Goal: Navigation & Orientation: Find specific page/section

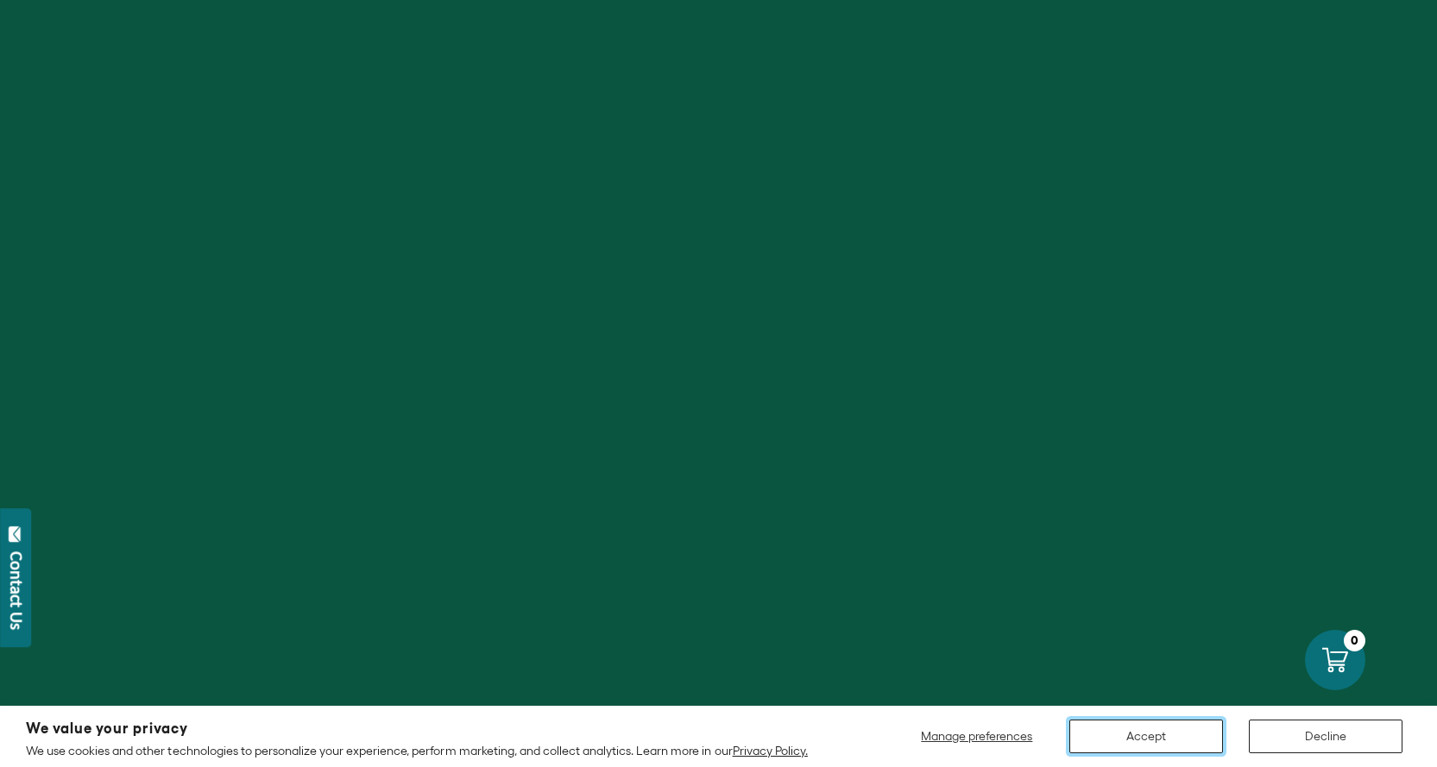
click at [1140, 743] on button "Accept" at bounding box center [1147, 737] width 154 height 34
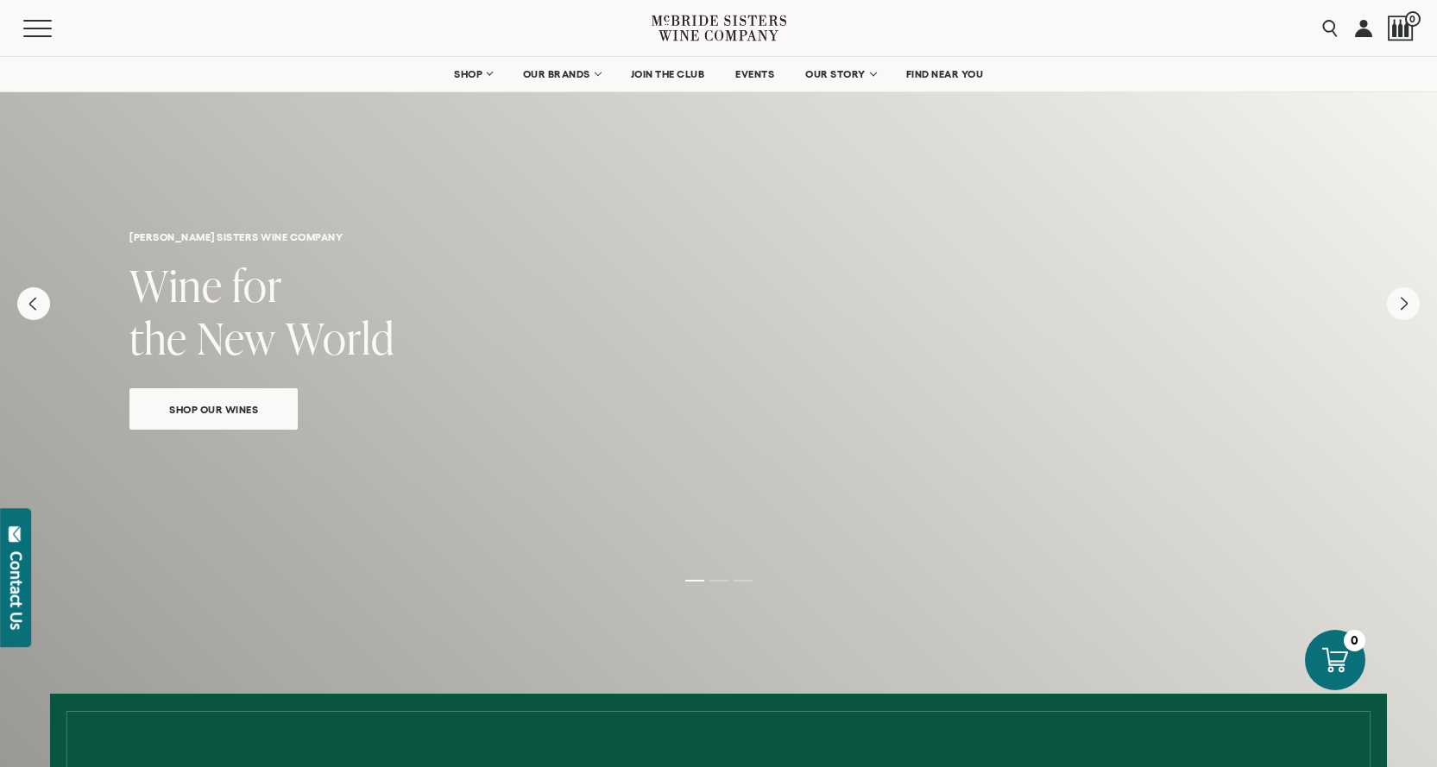
click at [1364, 28] on link at bounding box center [1363, 28] width 17 height 56
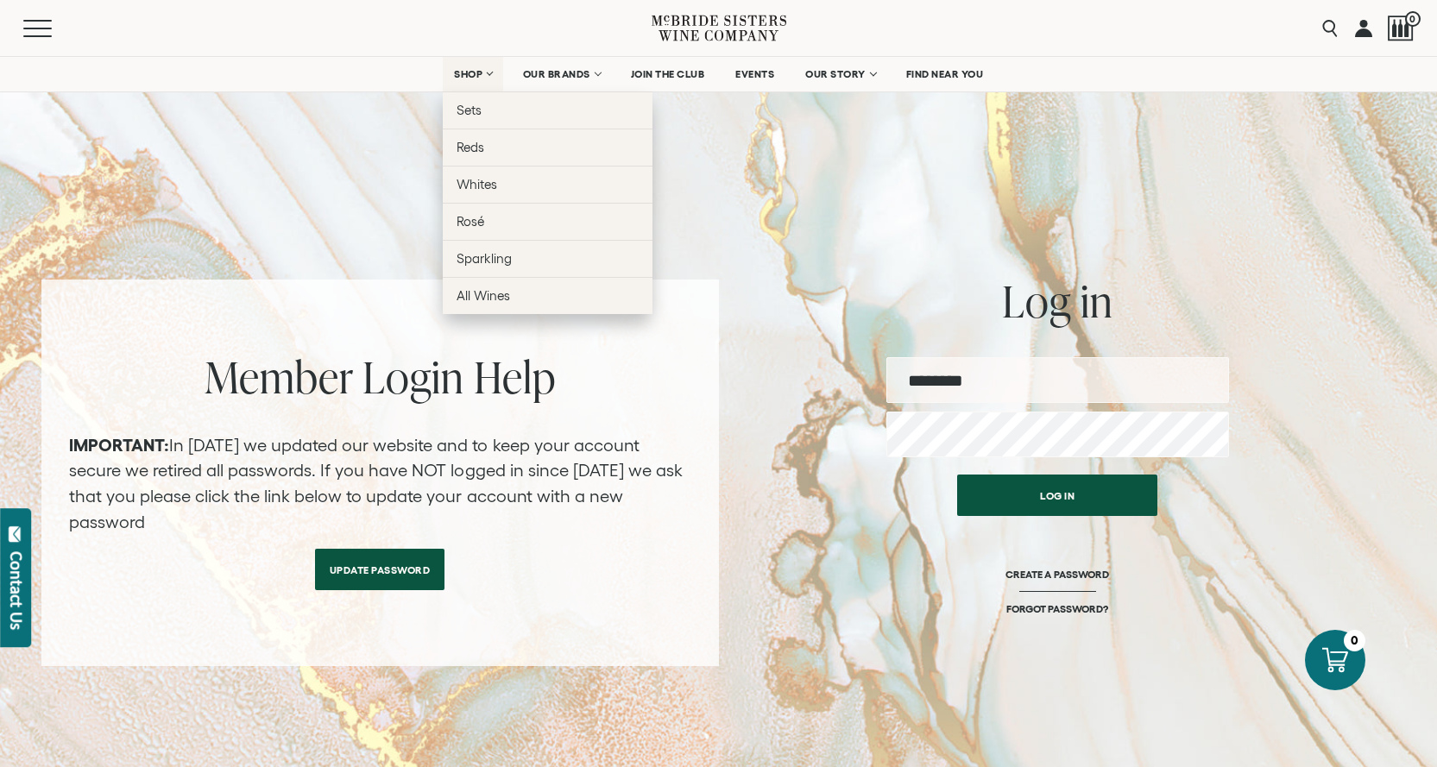
click at [469, 73] on span "SHOP" at bounding box center [468, 74] width 29 height 12
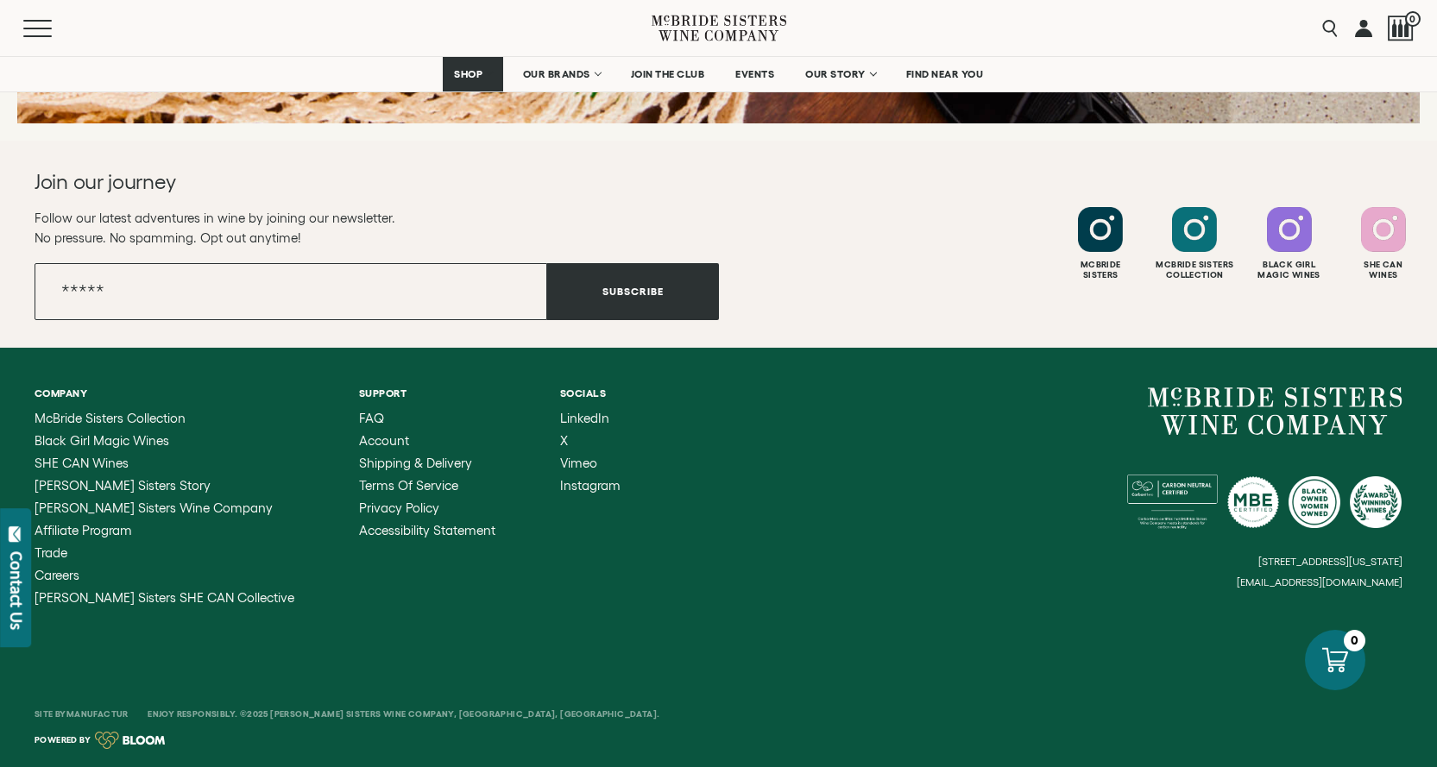
scroll to position [2683, 0]
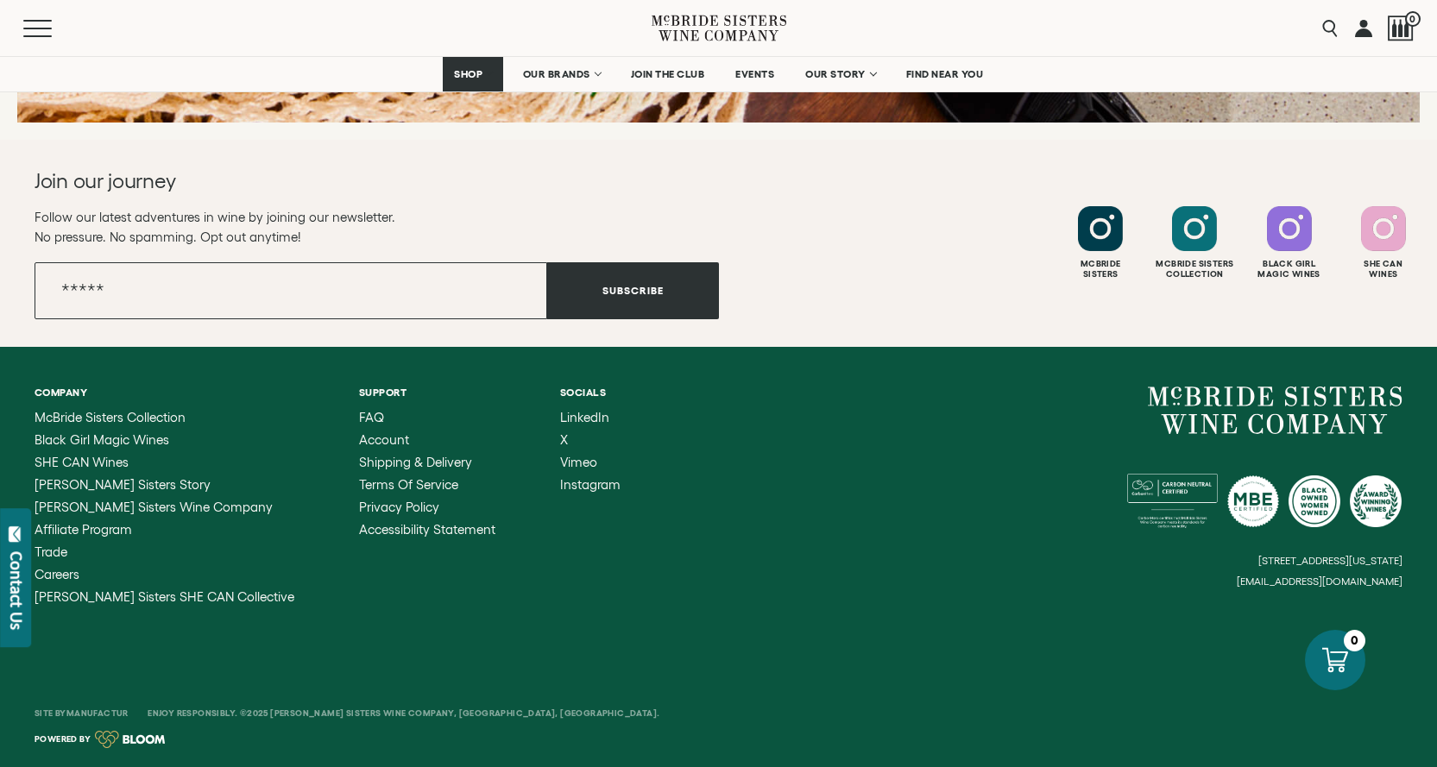
drag, startPoint x: 1253, startPoint y: 581, endPoint x: 1419, endPoint y: 575, distance: 166.7
click at [1420, 575] on div "Company McBride Sisters Collection Black Girl Magic Wines SHE CAN Wines McBride…" at bounding box center [718, 495] width 1437 height 297
copy small "[EMAIL_ADDRESS][DOMAIN_NAME]"
click at [97, 439] on span "Black Girl Magic Wines" at bounding box center [102, 440] width 135 height 15
